Goal: Task Accomplishment & Management: Use online tool/utility

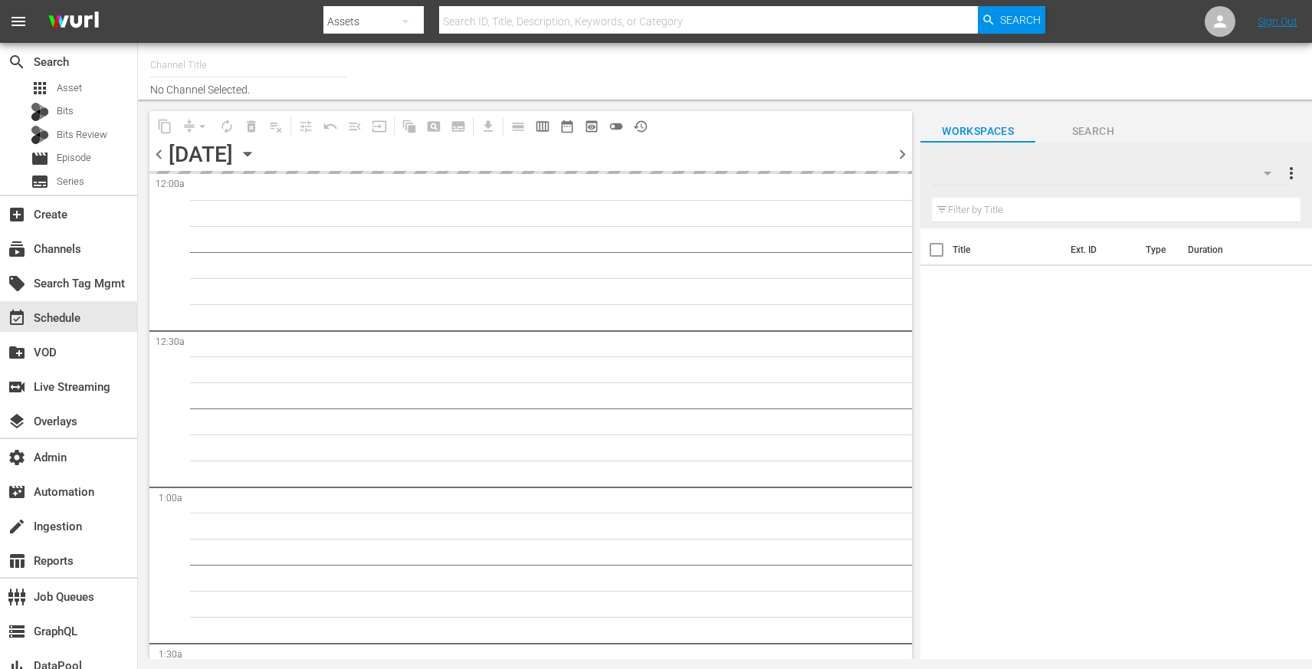
type input "PerCasoTv (2036)"
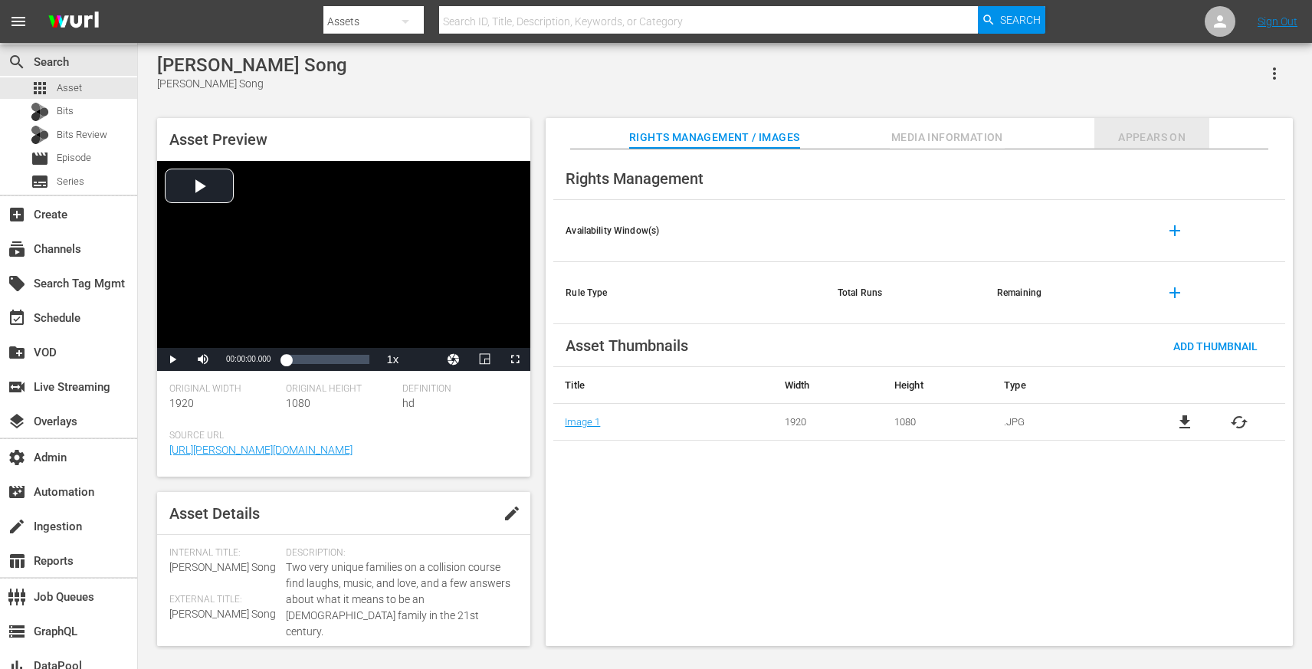
click at [1134, 130] on span "Appears On" at bounding box center [1152, 137] width 115 height 19
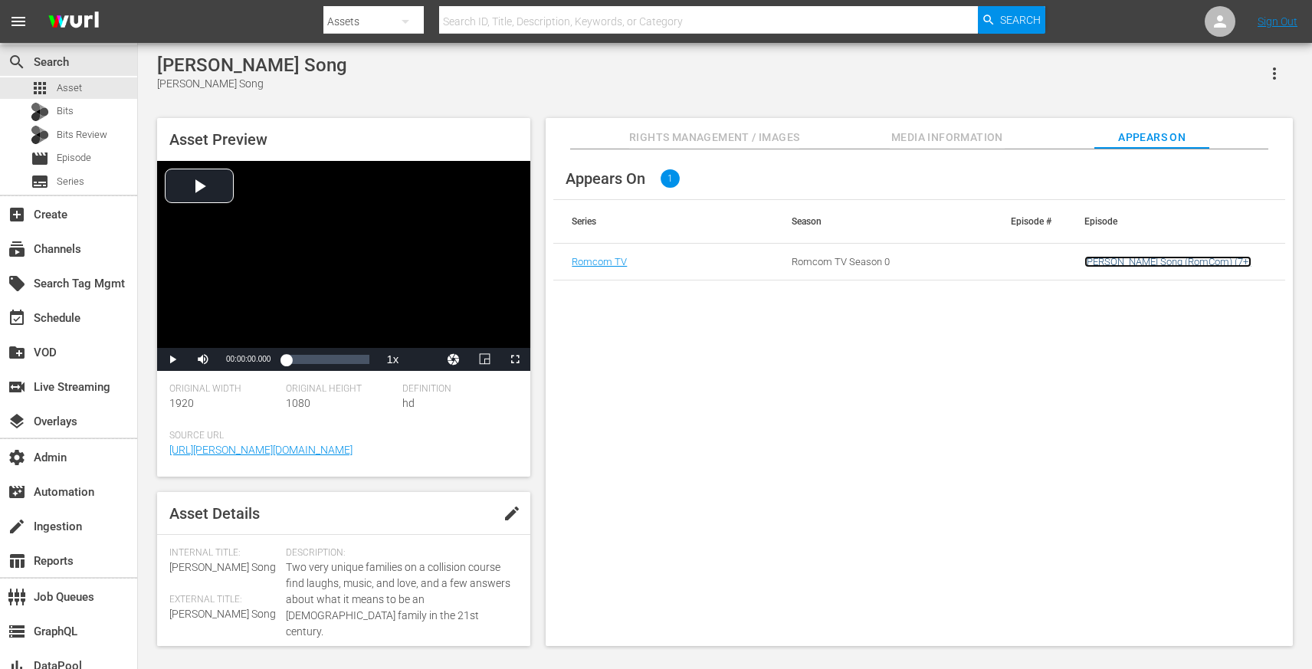
click at [1101, 261] on link "Bennett's Song (RomCom) (7+)" at bounding box center [1168, 261] width 167 height 11
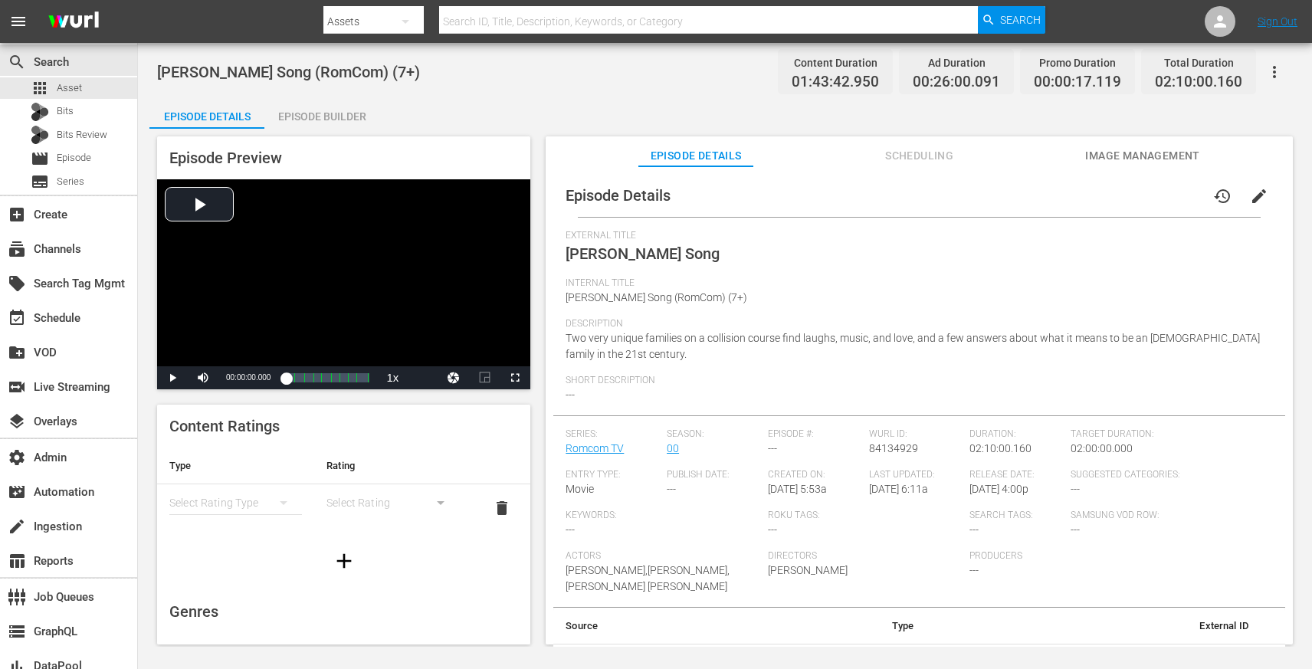
click at [856, 155] on div "Episode Details Scheduling Image Management" at bounding box center [919, 151] width 671 height 31
click at [877, 150] on span "Scheduling" at bounding box center [919, 155] width 115 height 19
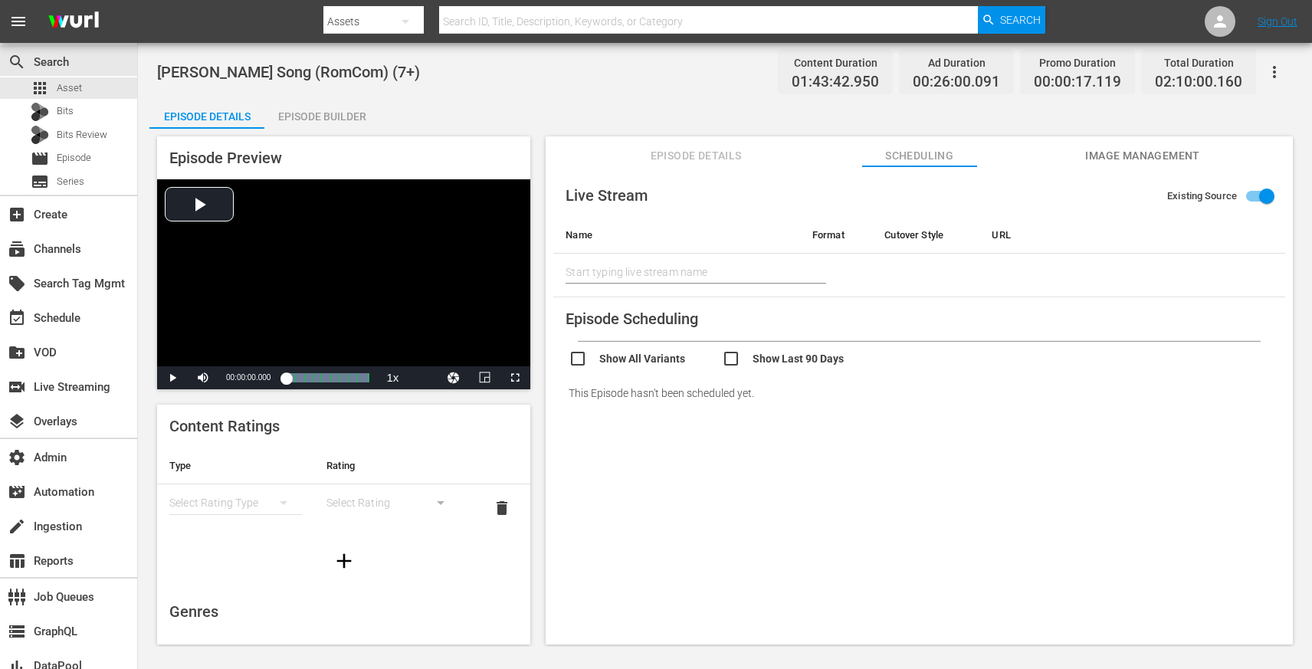
click at [583, 366] on input "checkbox" at bounding box center [645, 361] width 153 height 22
checkbox input "true"
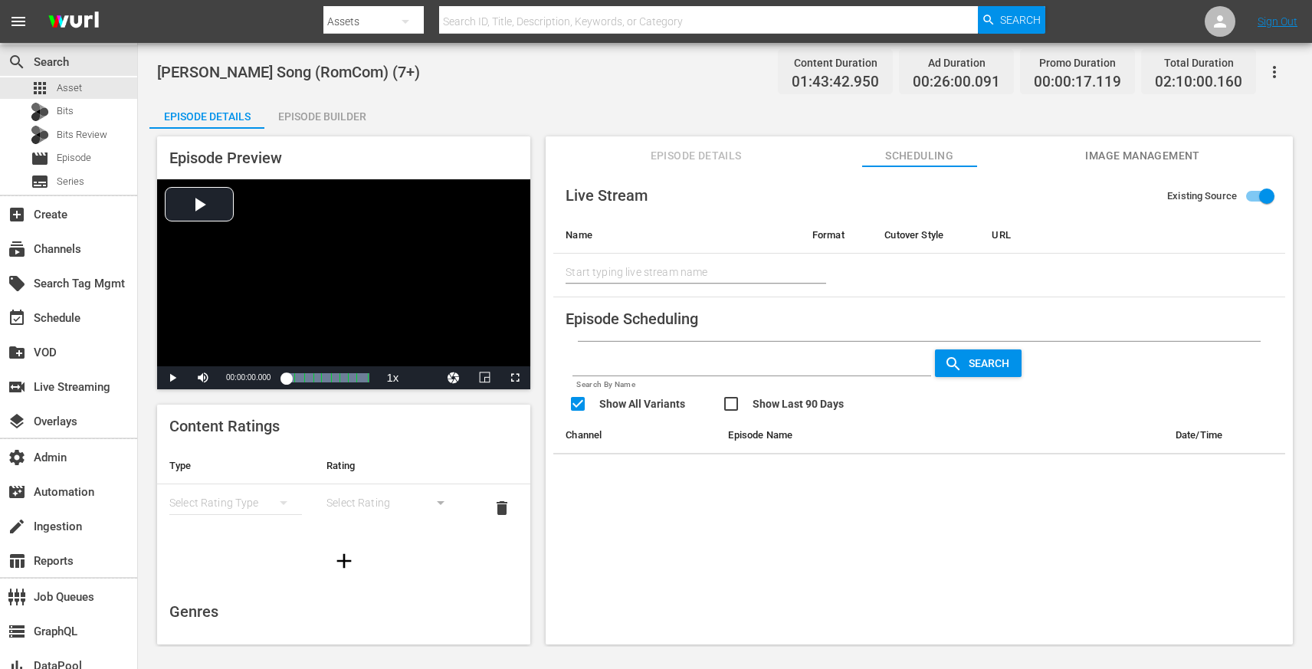
click at [1260, 80] on button "button" at bounding box center [1274, 72] width 37 height 37
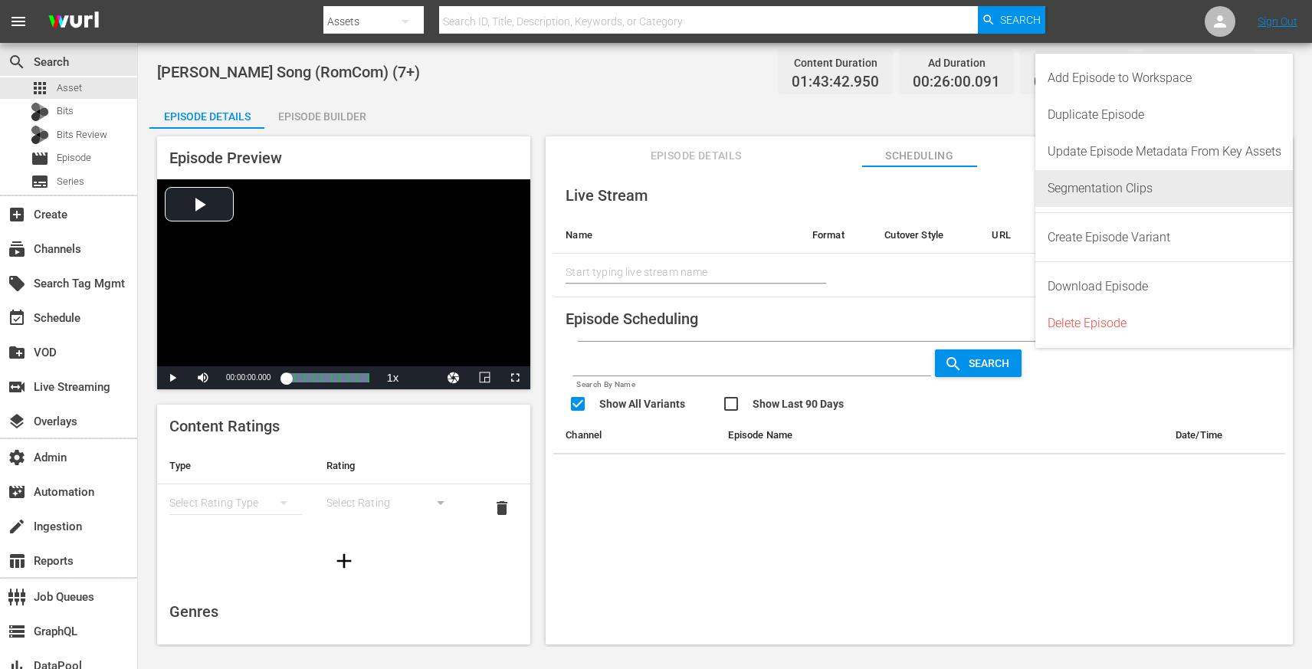
click at [1090, 201] on div "Segmentation Clips" at bounding box center [1165, 188] width 234 height 37
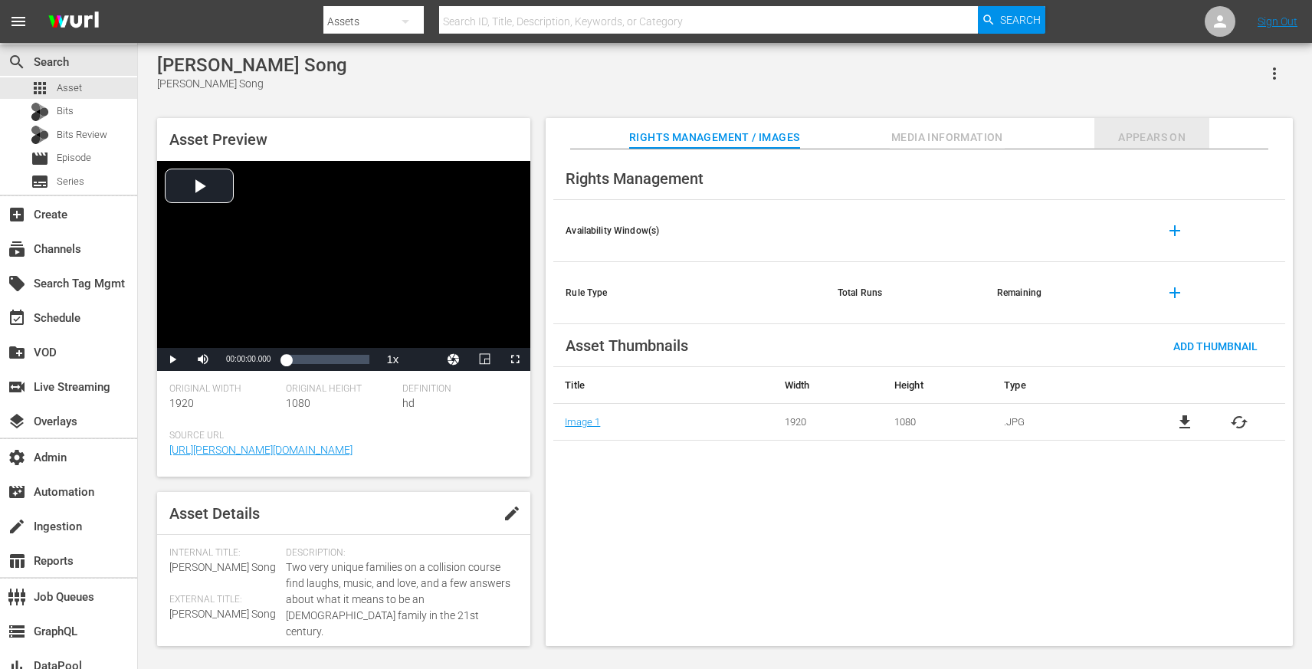
click at [1129, 141] on span "Appears On" at bounding box center [1152, 137] width 115 height 19
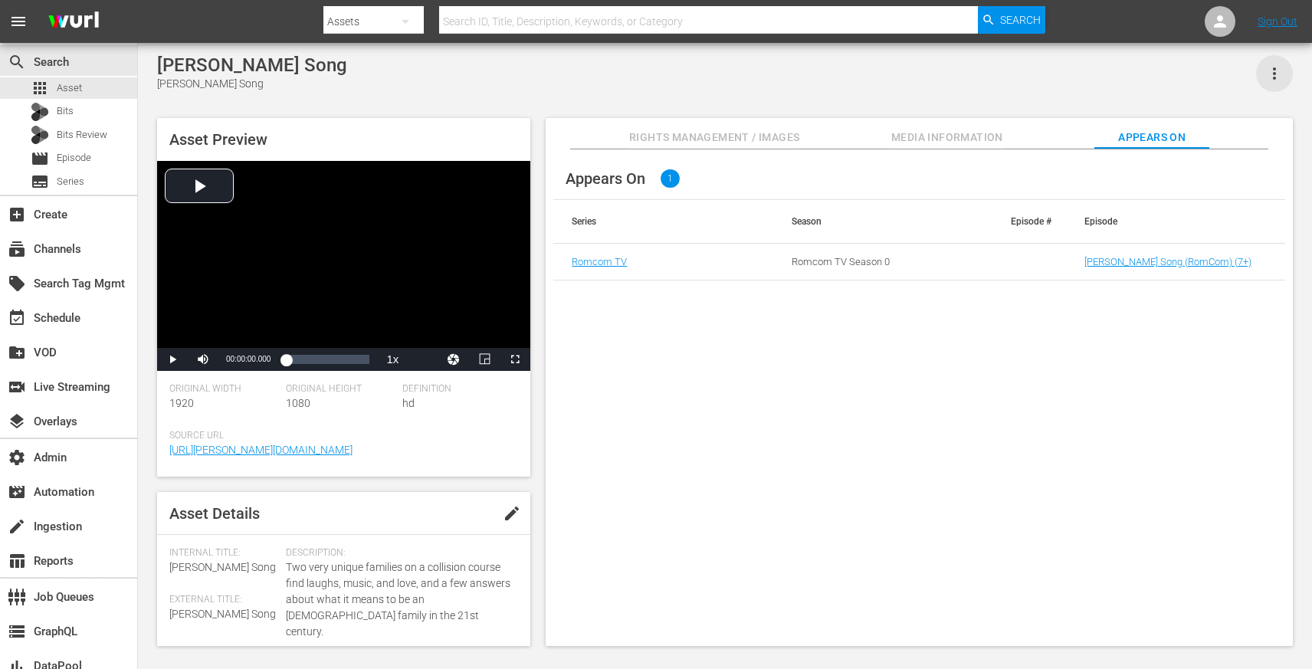
click at [1272, 67] on icon "button" at bounding box center [1275, 73] width 18 height 18
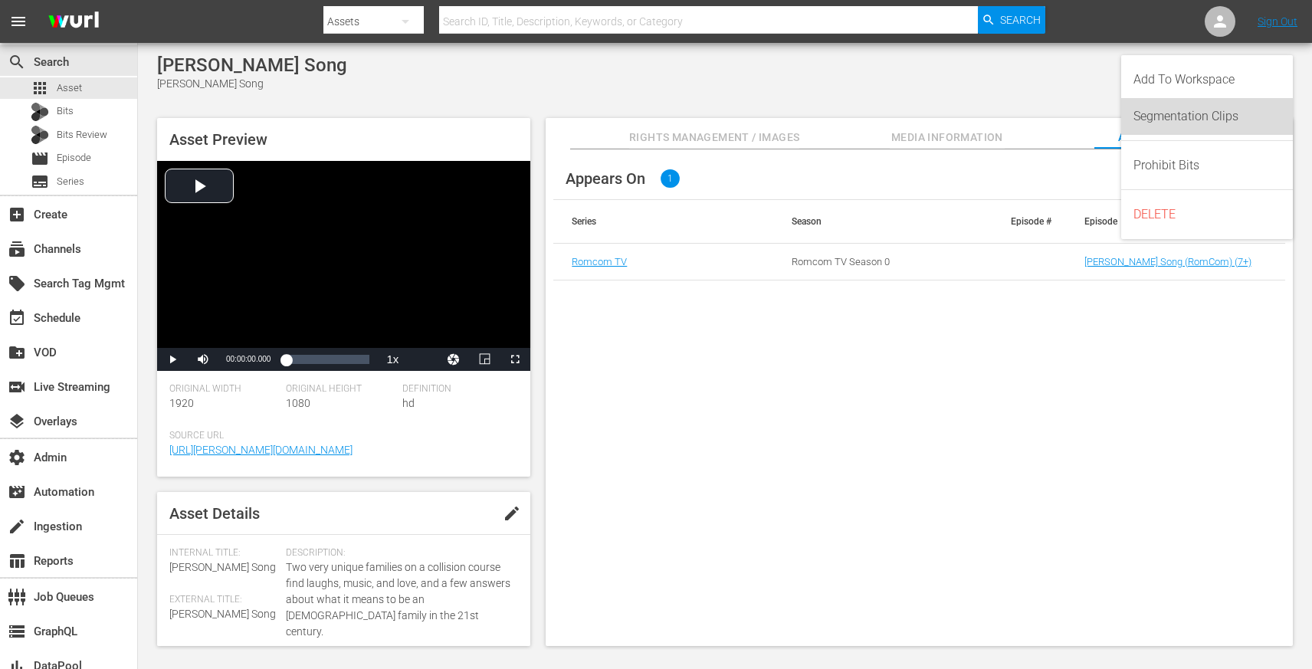
click at [1266, 105] on div "Segmentation Clips" at bounding box center [1207, 116] width 147 height 37
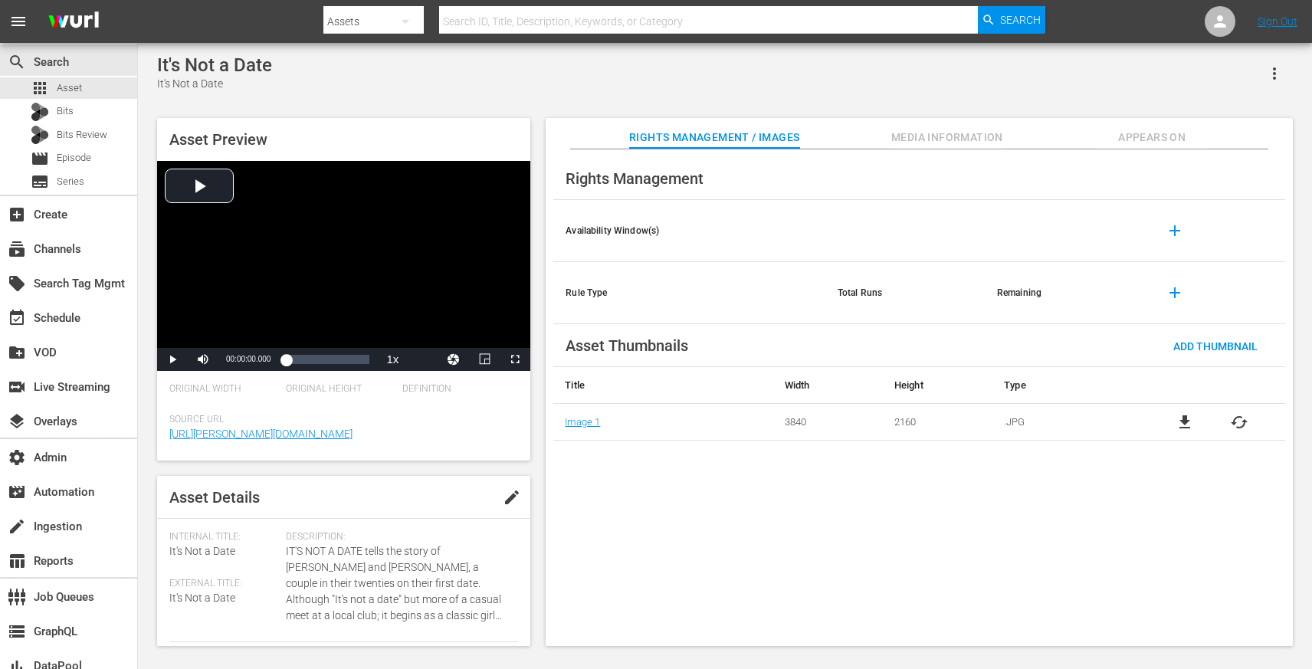
click at [1129, 141] on span "Appears On" at bounding box center [1152, 137] width 115 height 19
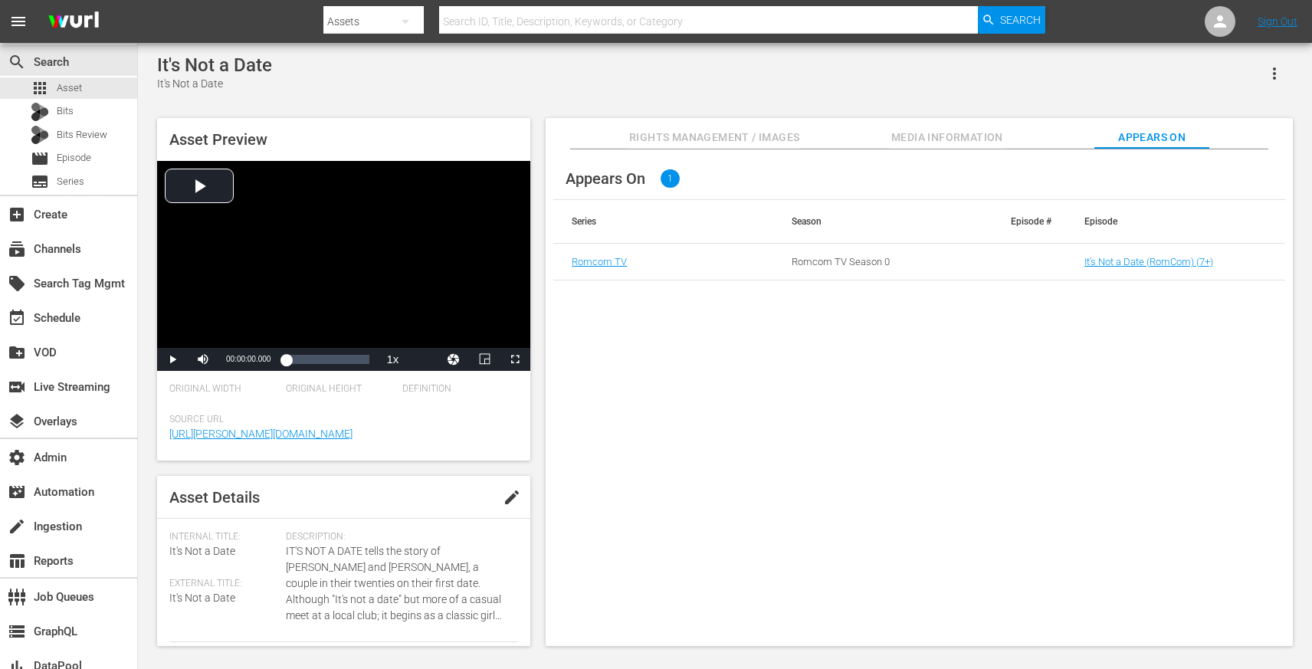
click at [1275, 74] on icon "button" at bounding box center [1274, 73] width 3 height 12
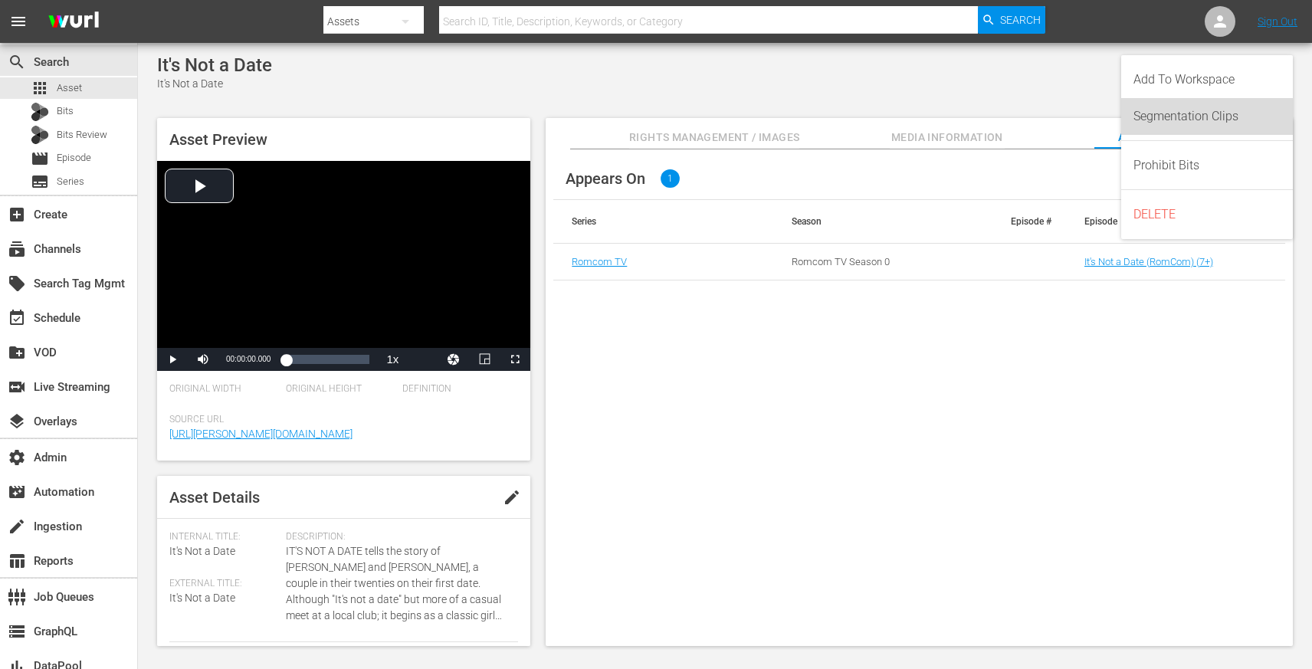
click at [1276, 119] on div "Segmentation Clips" at bounding box center [1207, 116] width 147 height 37
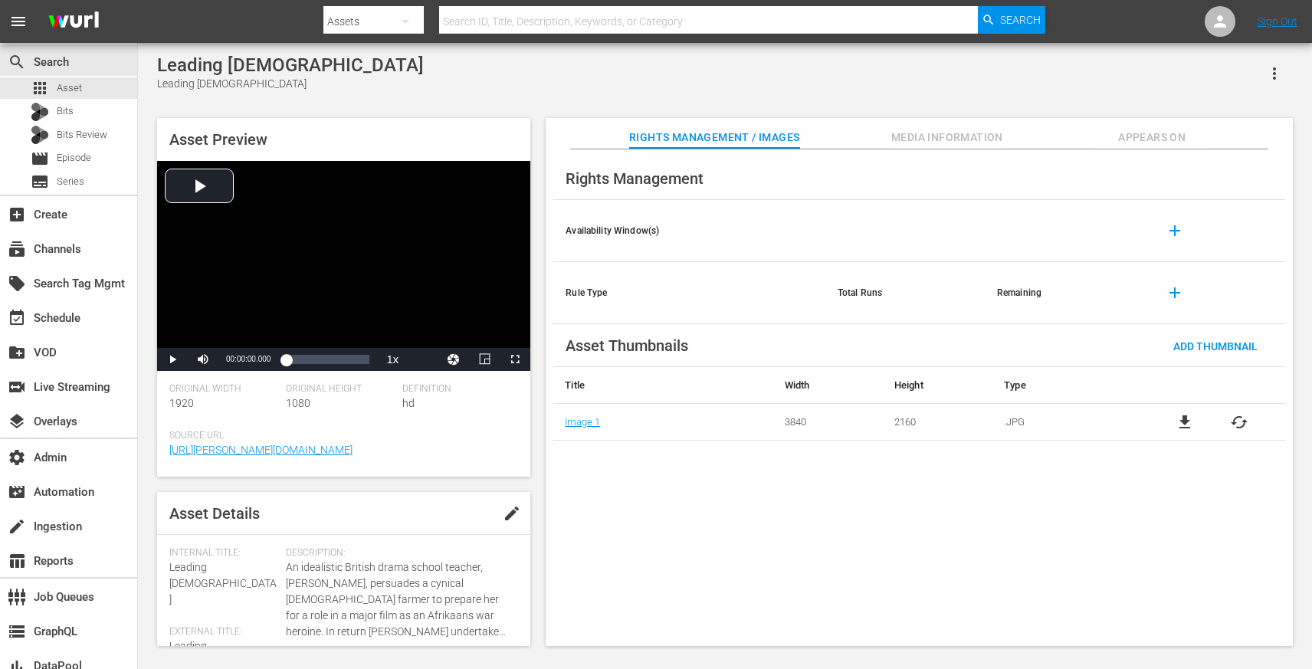
click at [1129, 141] on span "Appears On" at bounding box center [1152, 137] width 115 height 19
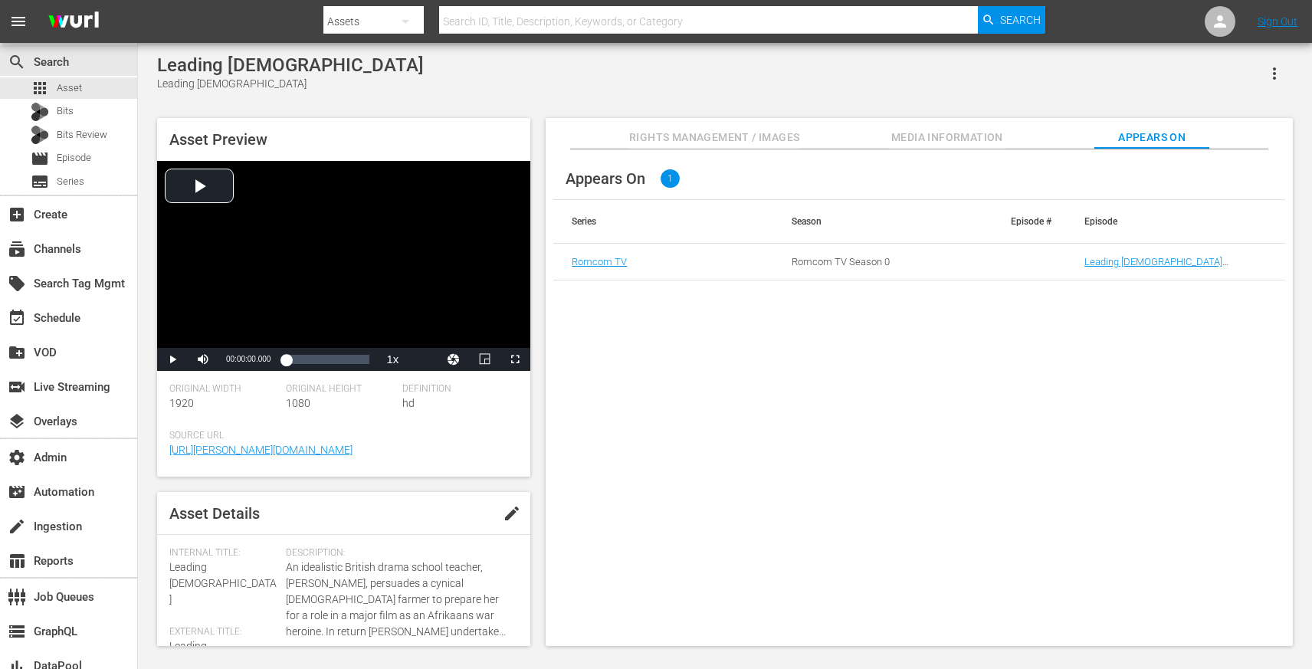
click at [1274, 80] on icon "button" at bounding box center [1275, 73] width 18 height 18
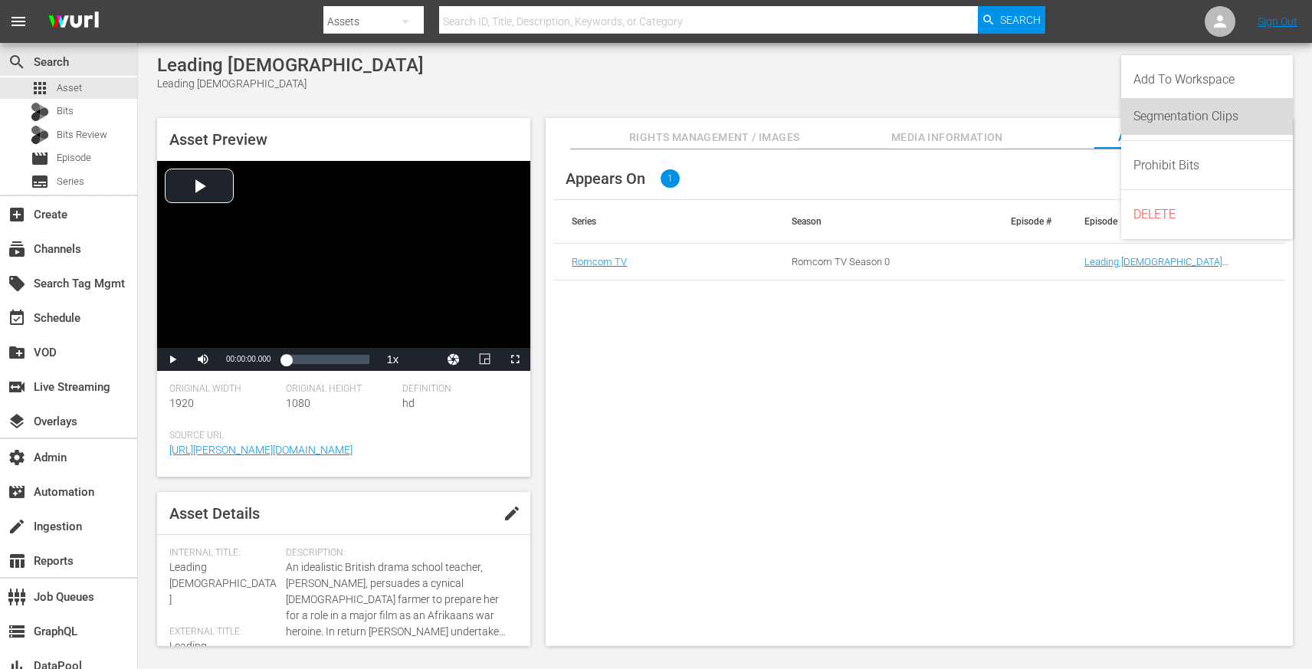
click at [1274, 124] on div "Segmentation Clips" at bounding box center [1207, 116] width 147 height 37
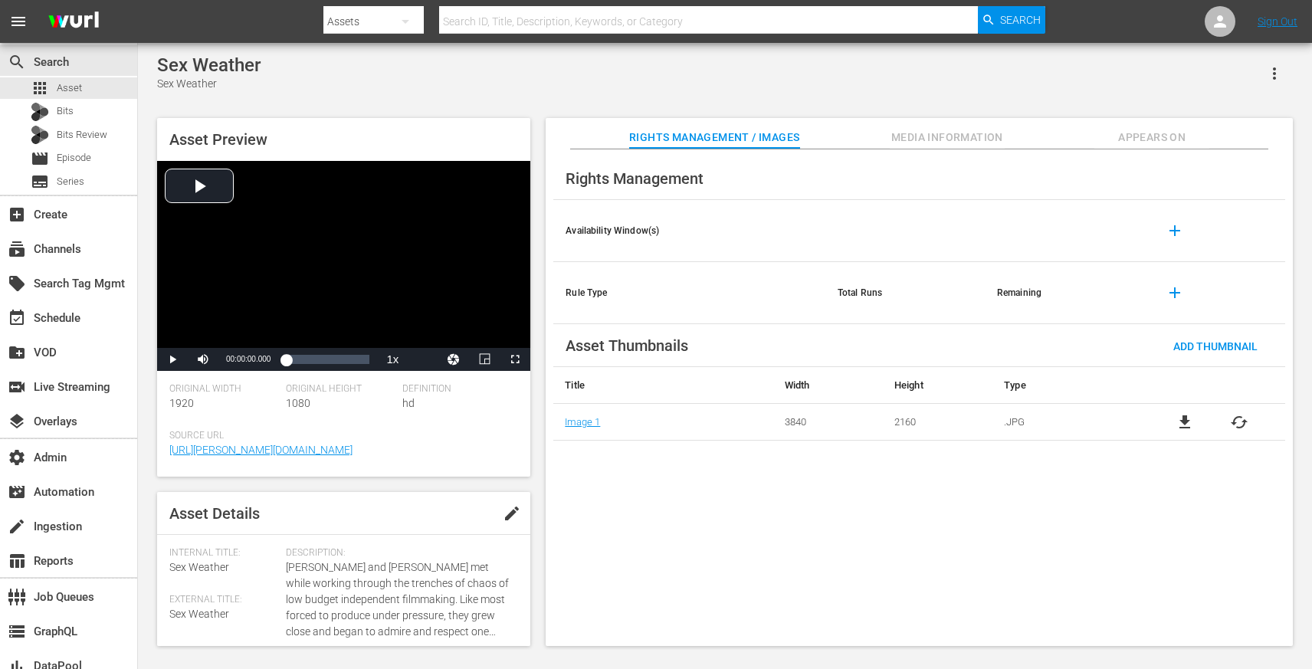
click at [1129, 141] on span "Appears On" at bounding box center [1152, 137] width 115 height 19
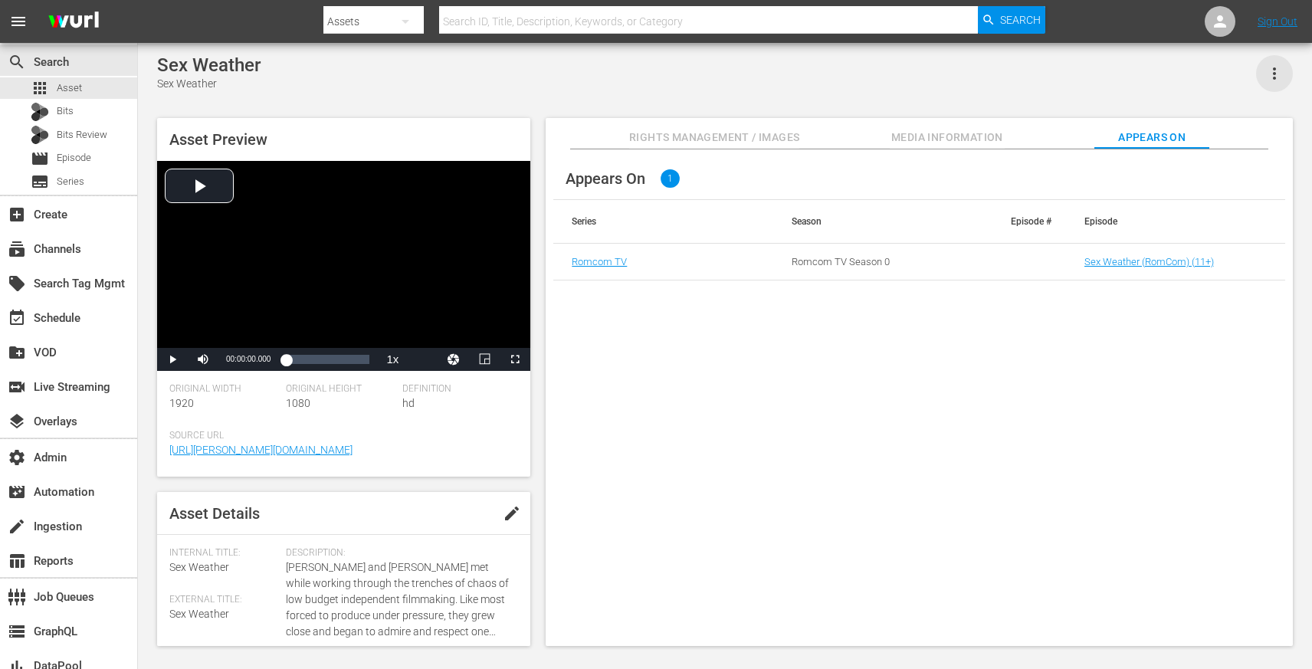
click at [1276, 77] on icon "button" at bounding box center [1275, 73] width 18 height 18
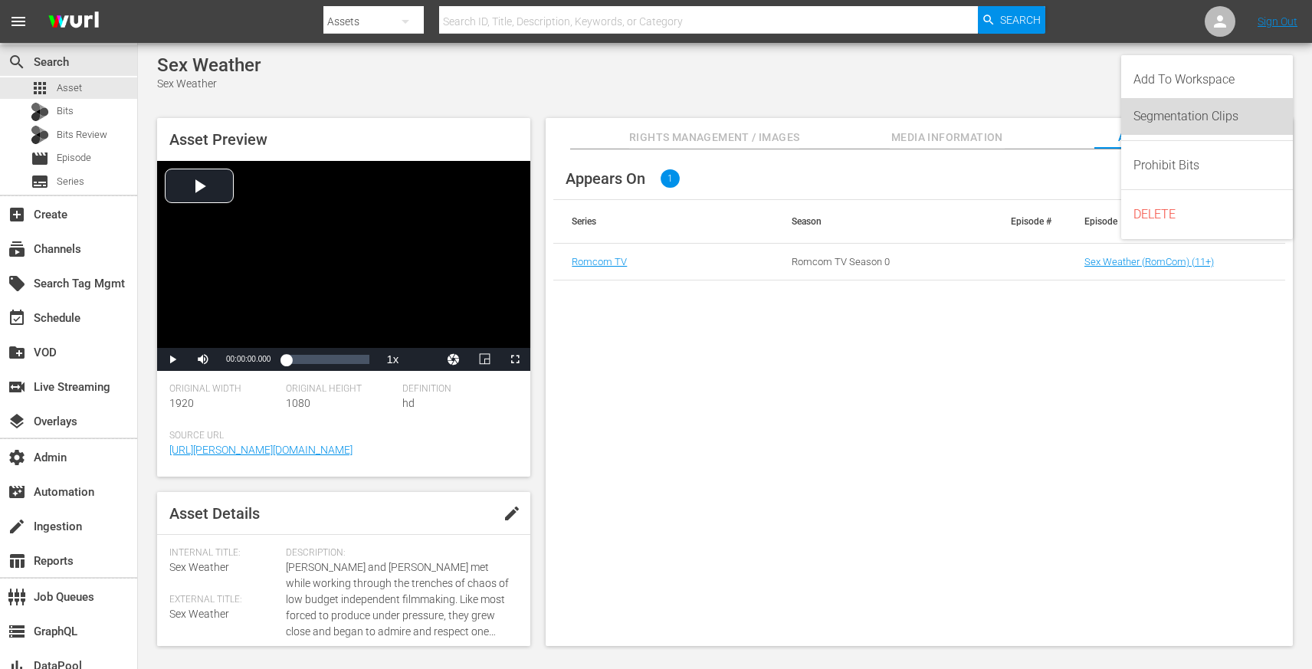
click at [1276, 129] on div "Segmentation Clips" at bounding box center [1207, 116] width 147 height 37
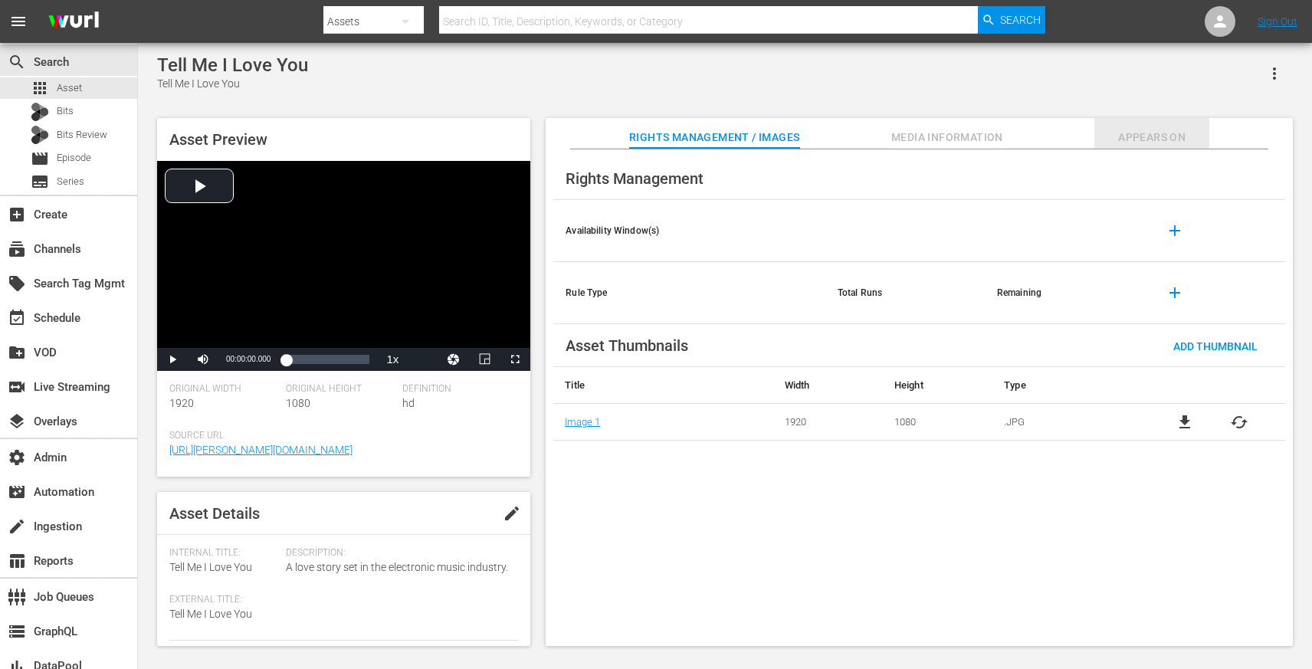
click at [1129, 141] on span "Appears On" at bounding box center [1152, 137] width 115 height 19
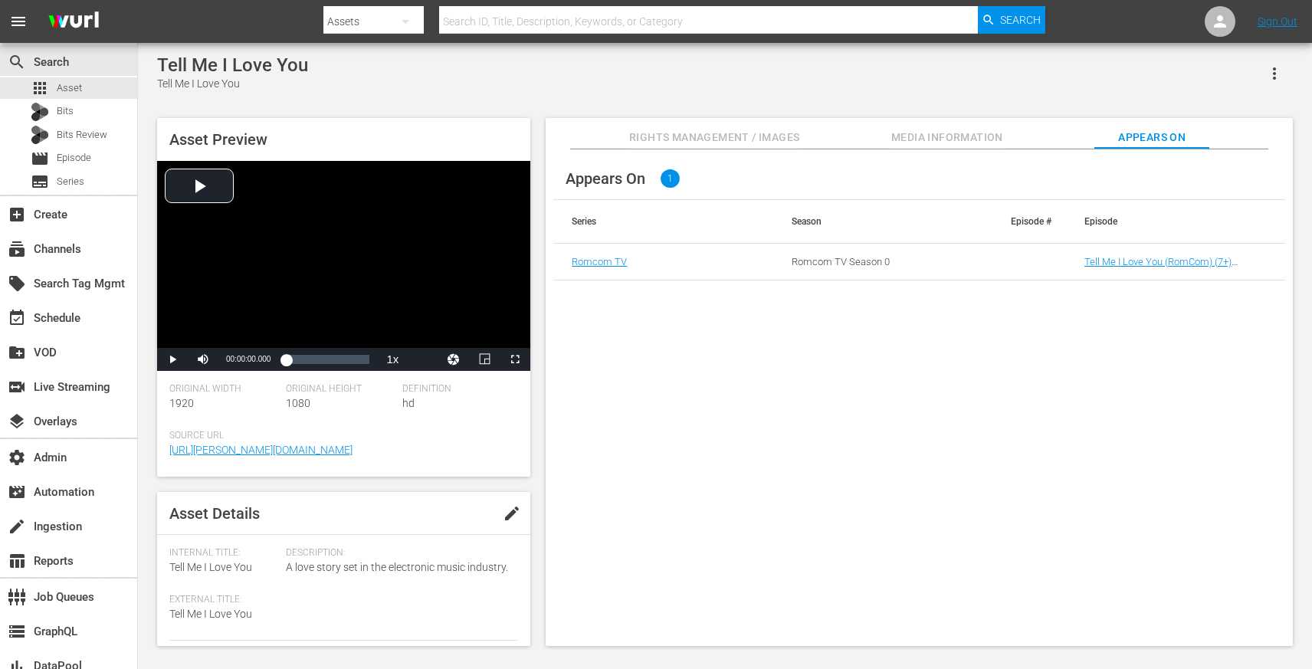
click at [1274, 84] on button "button" at bounding box center [1274, 73] width 37 height 37
click at [1274, 120] on div "Segmentation Clips" at bounding box center [1207, 116] width 147 height 37
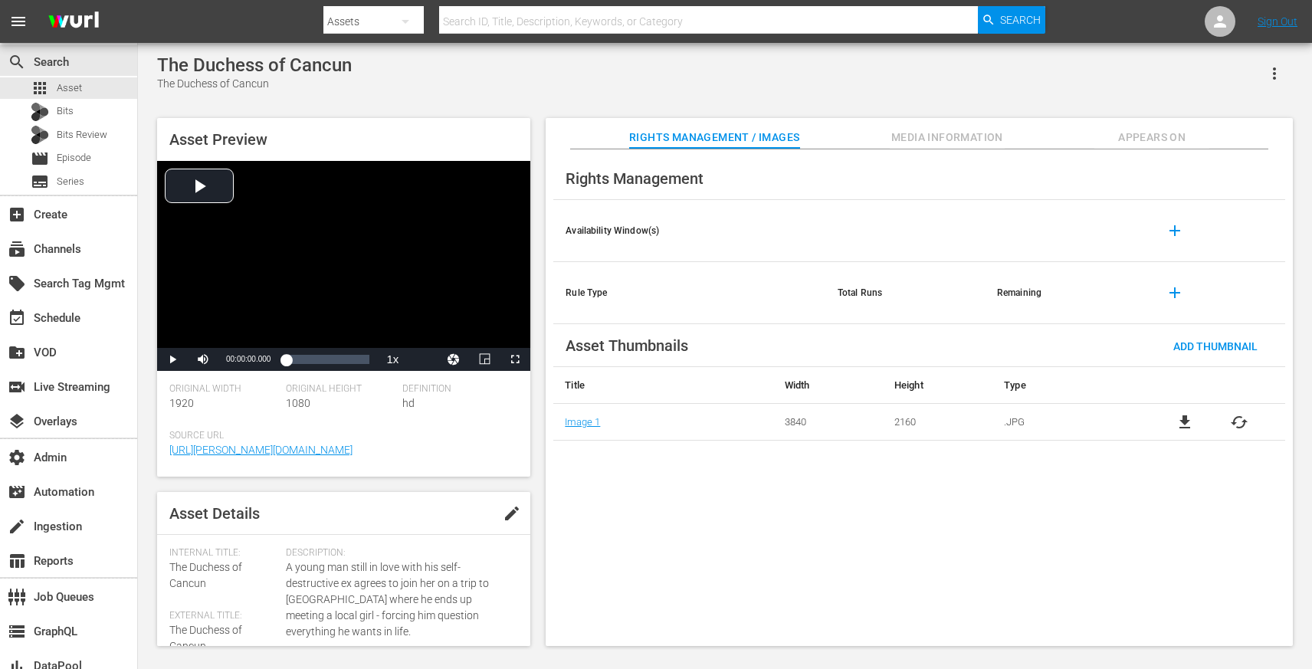
click at [1129, 141] on span "Appears On" at bounding box center [1152, 137] width 115 height 19
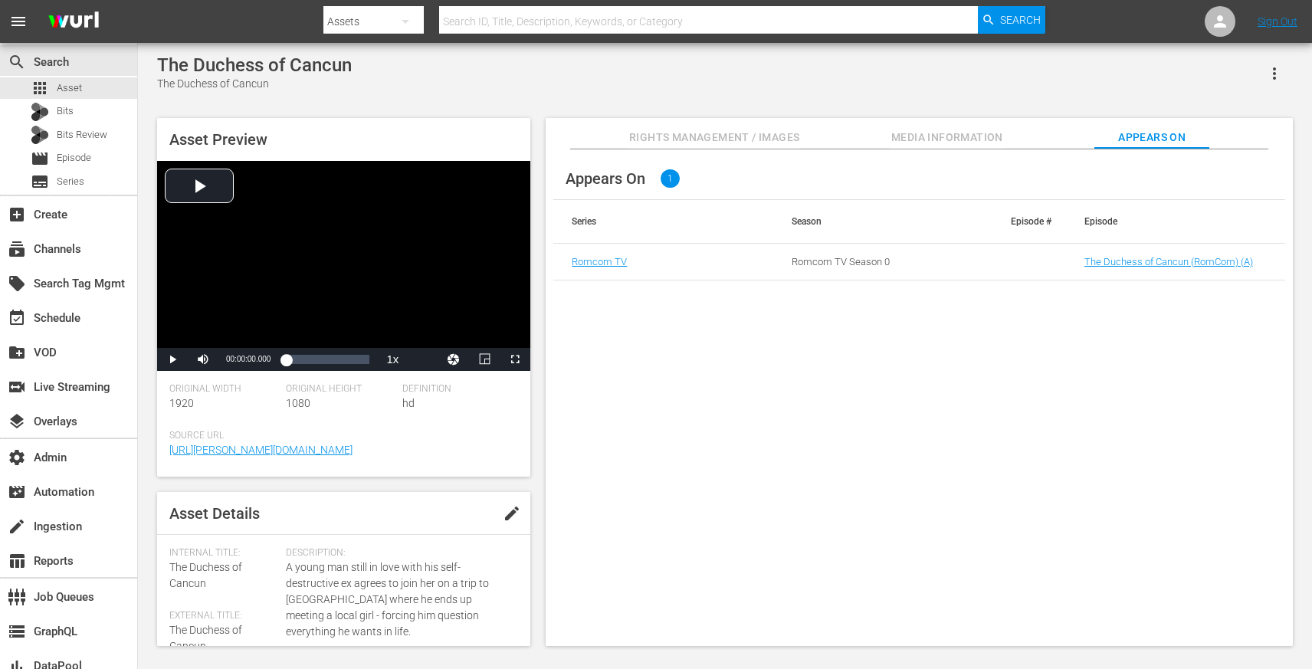
click at [1278, 82] on button "button" at bounding box center [1274, 73] width 37 height 37
click at [1277, 123] on div "Segmentation Clips" at bounding box center [1207, 116] width 147 height 37
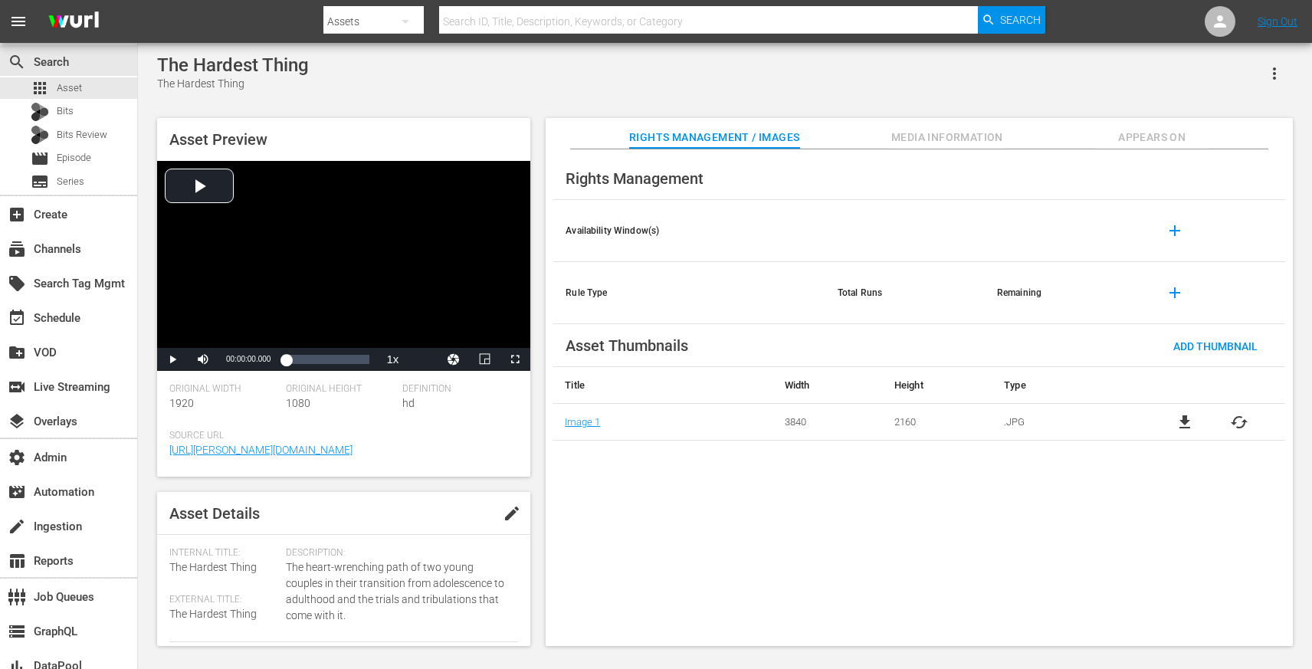
click at [1129, 141] on span "Appears On" at bounding box center [1152, 137] width 115 height 19
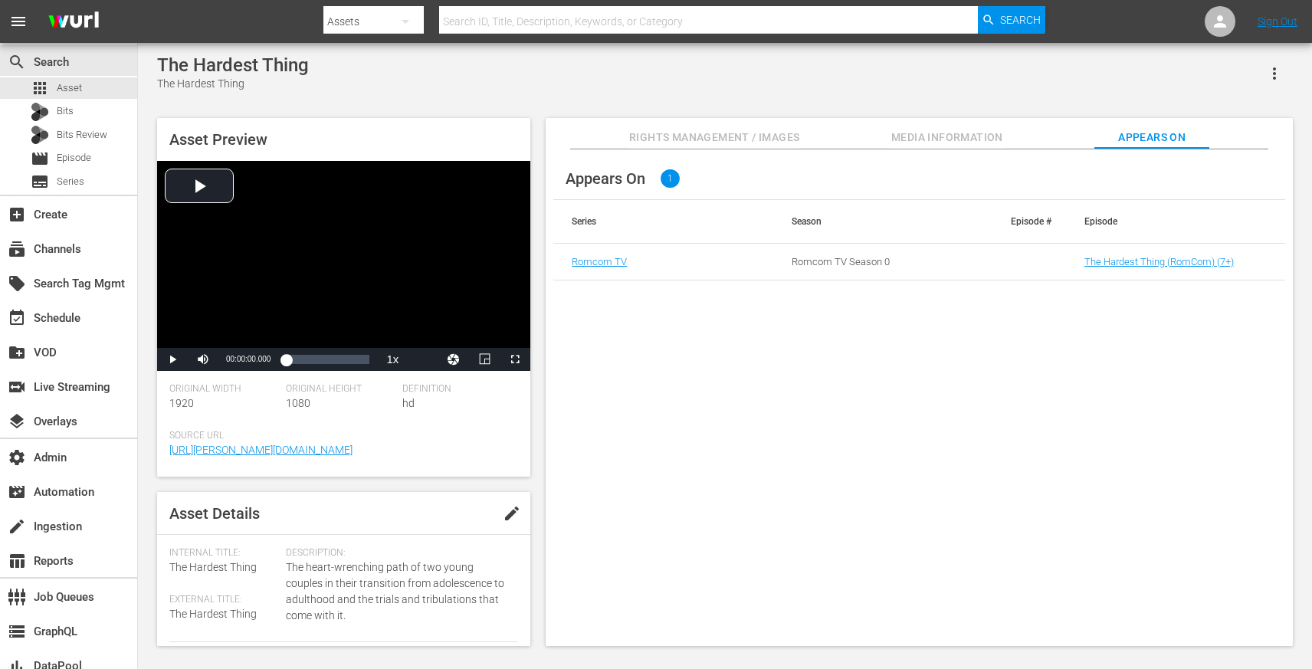
click at [1279, 84] on button "button" at bounding box center [1274, 73] width 37 height 37
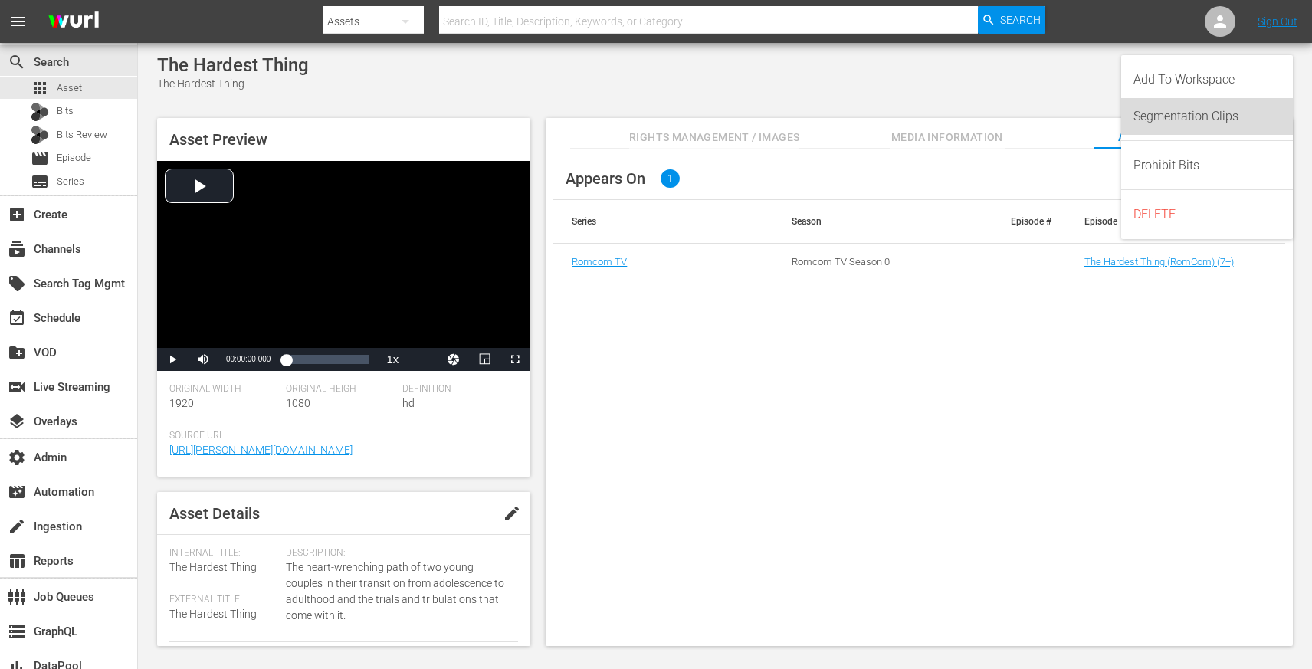
click at [1279, 114] on div "Segmentation Clips" at bounding box center [1207, 116] width 147 height 37
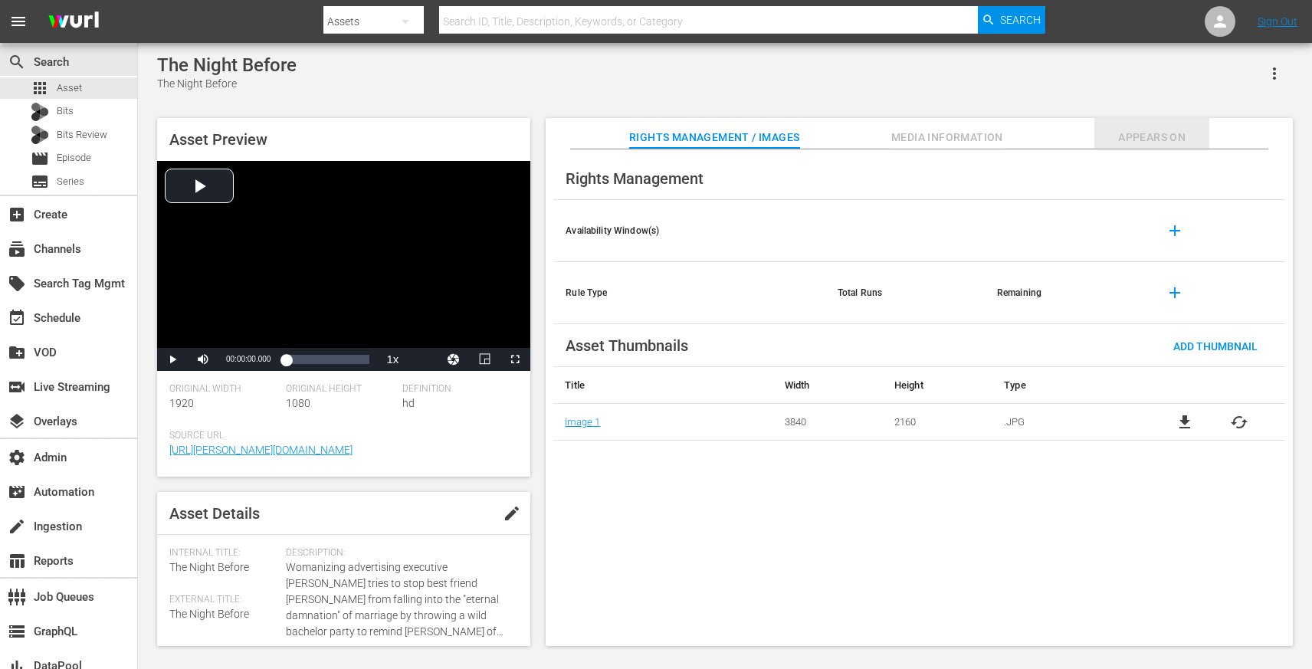
click at [1129, 141] on span "Appears On" at bounding box center [1152, 137] width 115 height 19
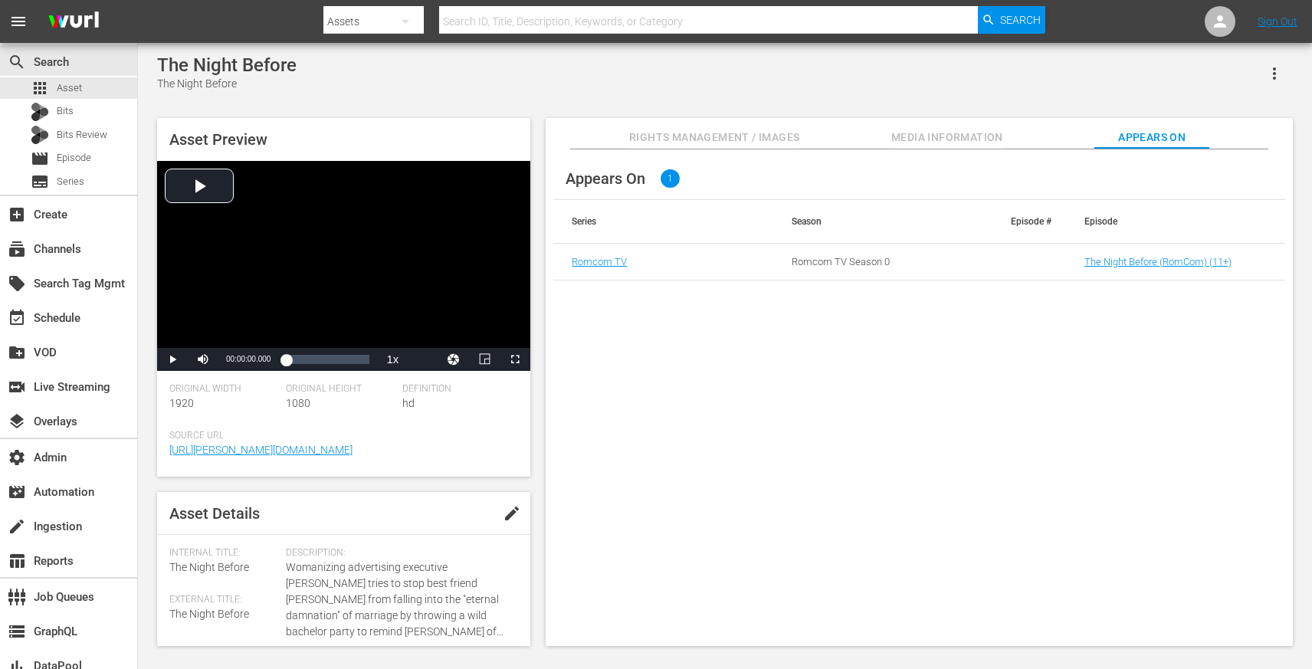
click at [1279, 79] on icon "button" at bounding box center [1275, 73] width 18 height 18
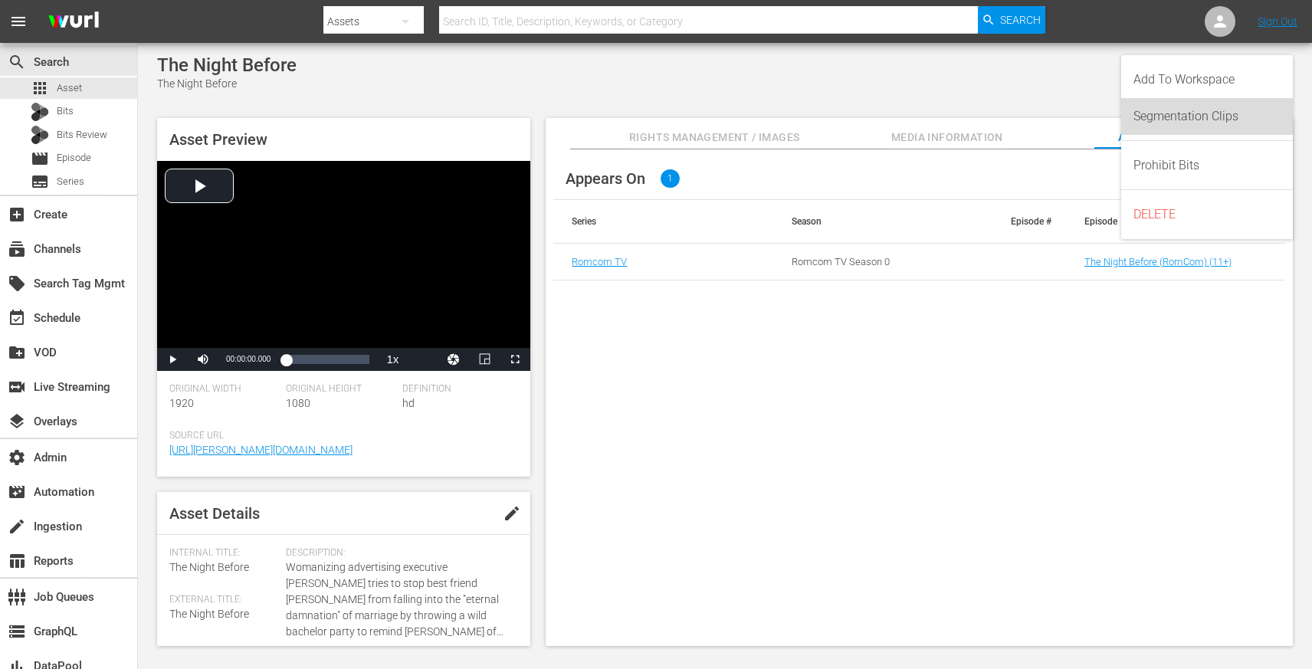
click at [1279, 117] on div "Segmentation Clips" at bounding box center [1207, 116] width 147 height 37
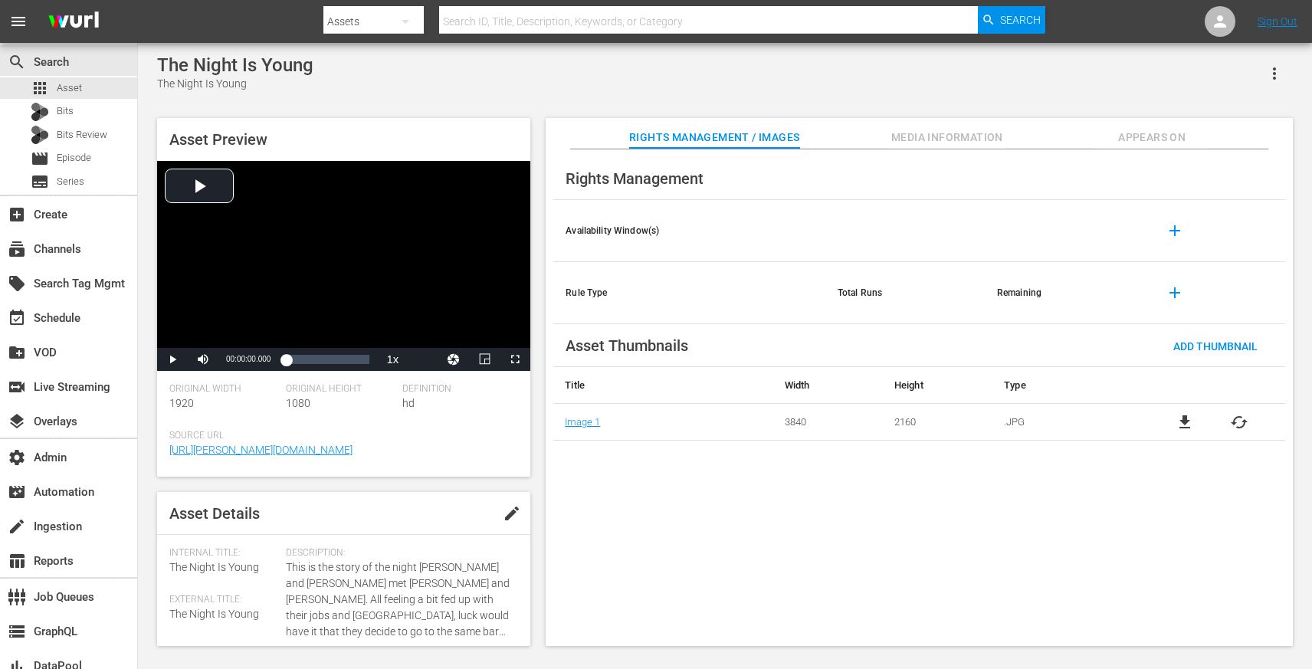
click at [1280, 79] on icon "button" at bounding box center [1275, 73] width 18 height 18
click at [1277, 118] on div "Segmentation Clips" at bounding box center [1207, 116] width 147 height 37
click at [1274, 74] on icon "button" at bounding box center [1274, 73] width 3 height 12
click at [1273, 117] on div "Segmentation Clips" at bounding box center [1207, 116] width 147 height 37
click at [1279, 77] on icon "button" at bounding box center [1275, 73] width 18 height 18
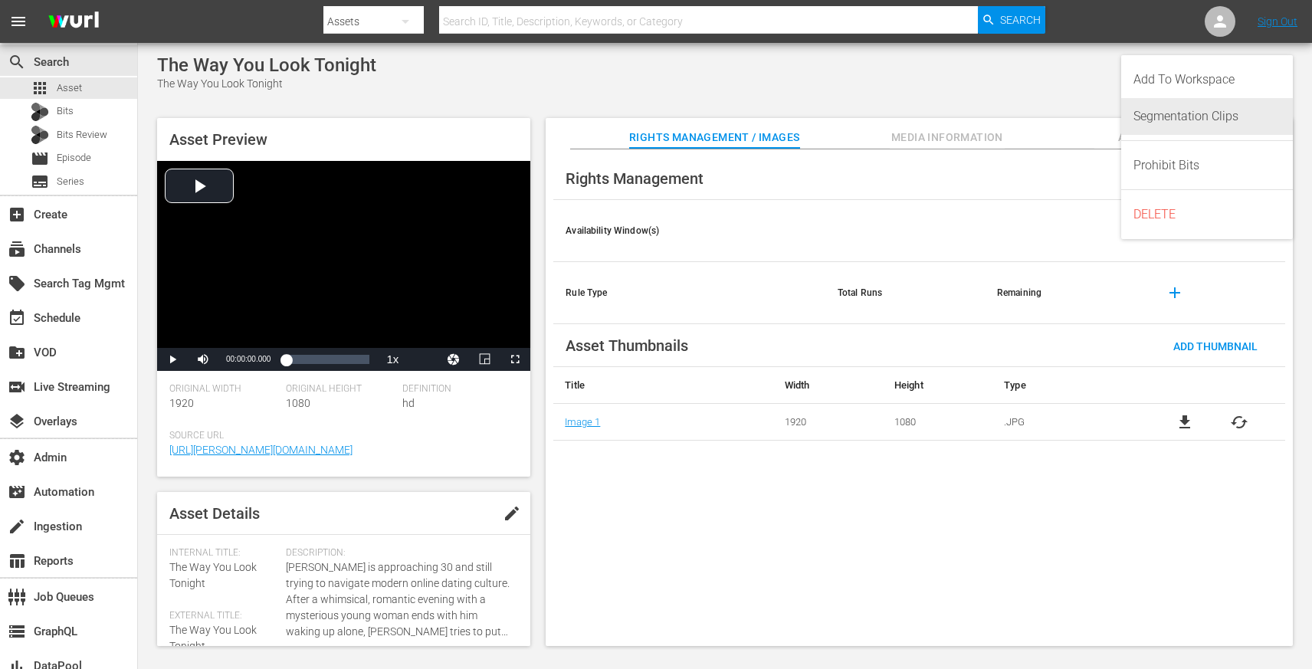
click at [1279, 125] on div "Segmentation Clips" at bounding box center [1207, 116] width 147 height 37
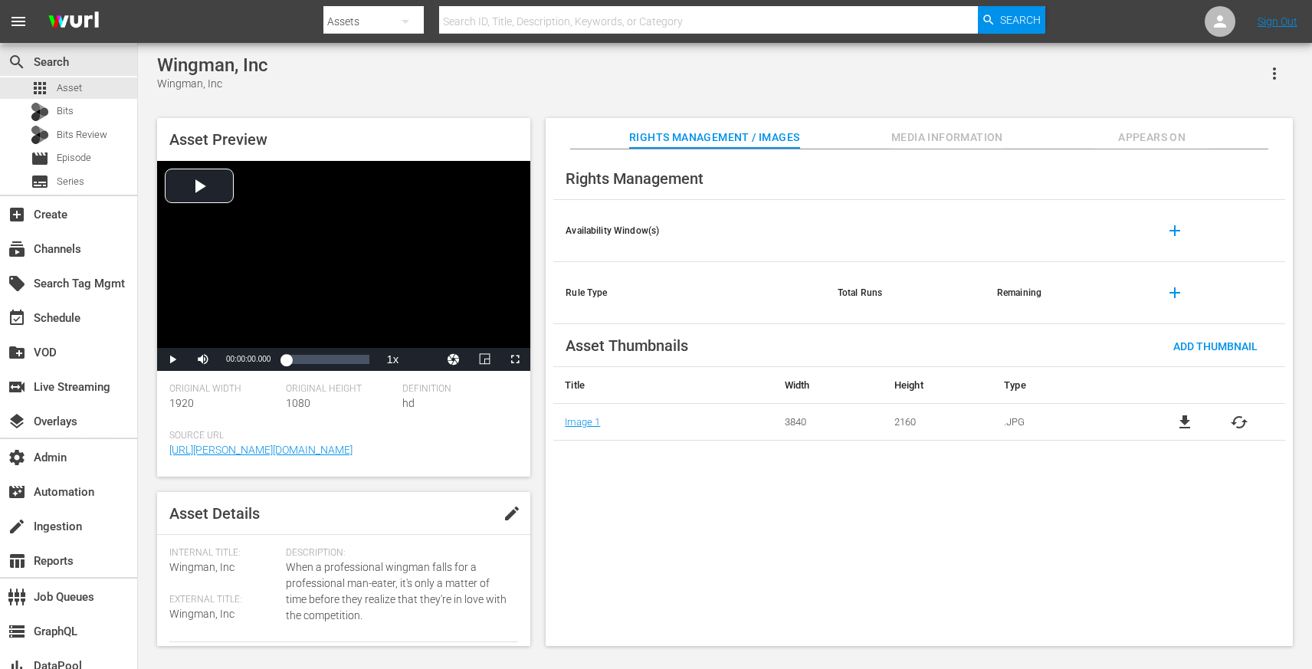
click at [1272, 83] on button "button" at bounding box center [1274, 73] width 37 height 37
click at [1271, 109] on div "Segmentation Clips" at bounding box center [1207, 116] width 147 height 37
click at [1278, 73] on icon "button" at bounding box center [1275, 73] width 18 height 18
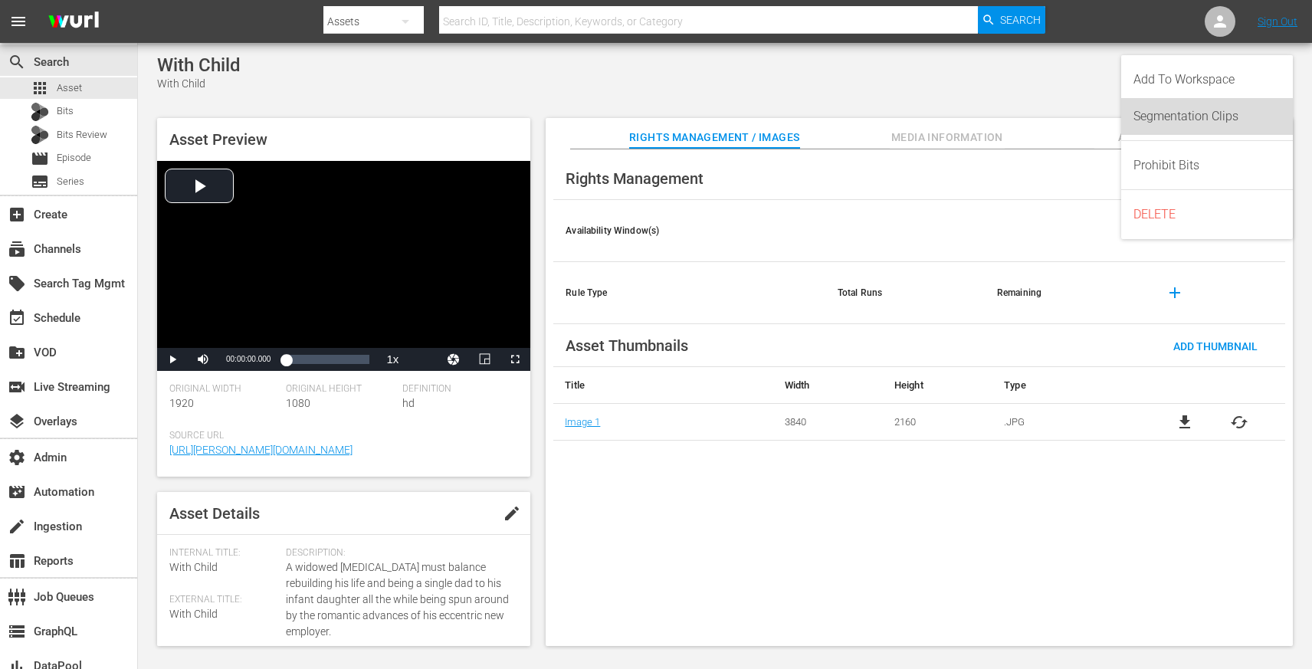
click at [1278, 108] on div "Segmentation Clips" at bounding box center [1207, 116] width 147 height 37
